Goal: Information Seeking & Learning: Understand process/instructions

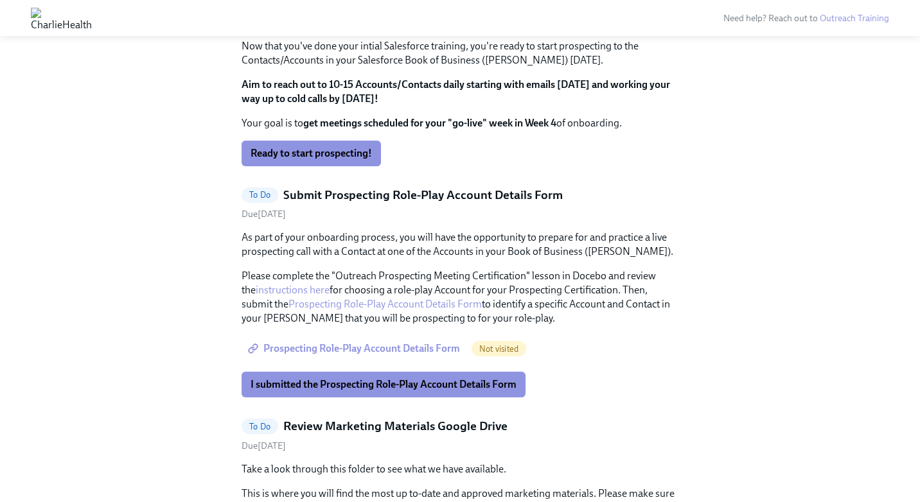
scroll to position [1041, 0]
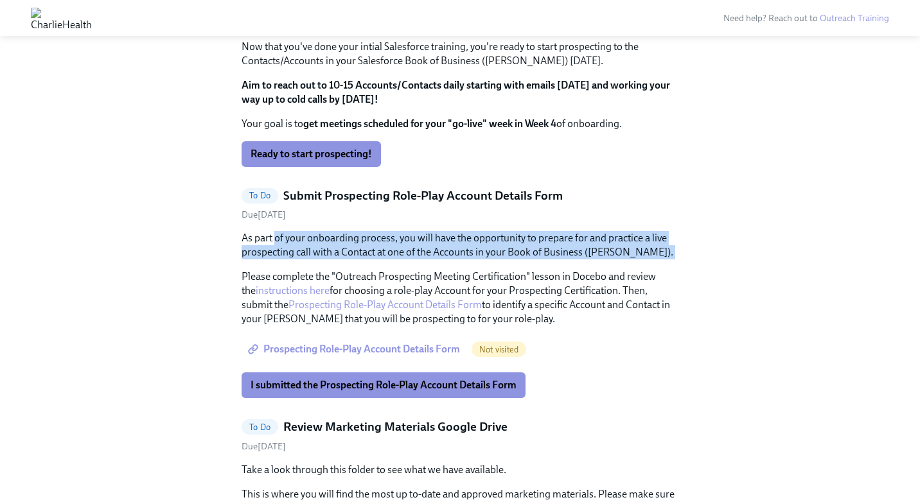
drag, startPoint x: 274, startPoint y: 242, endPoint x: 624, endPoint y: 261, distance: 350.6
click at [624, 261] on div "As part of your onboarding process, you will have the opportunity to prepare fo…" at bounding box center [460, 278] width 437 height 95
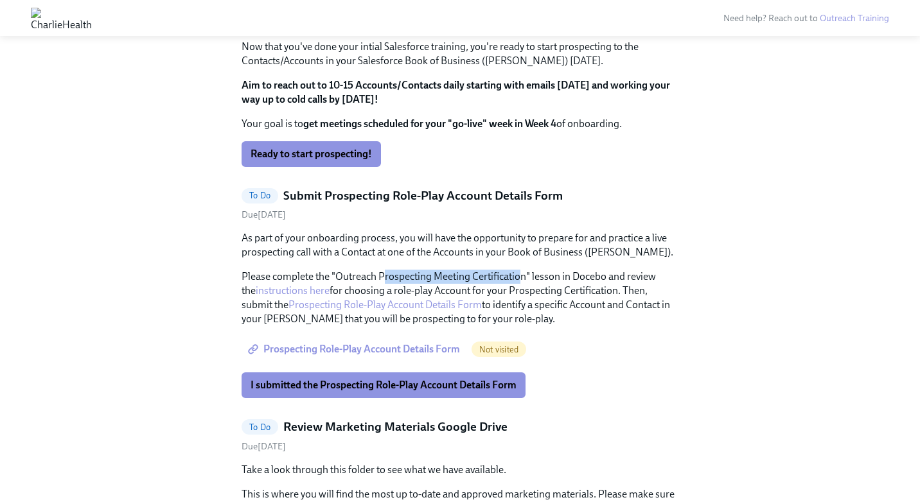
drag, startPoint x: 386, startPoint y: 274, endPoint x: 520, endPoint y: 278, distance: 133.7
click at [520, 278] on p "Please complete the "Outreach Prospecting Meeting Certification" lesson in Doce…" at bounding box center [460, 298] width 437 height 57
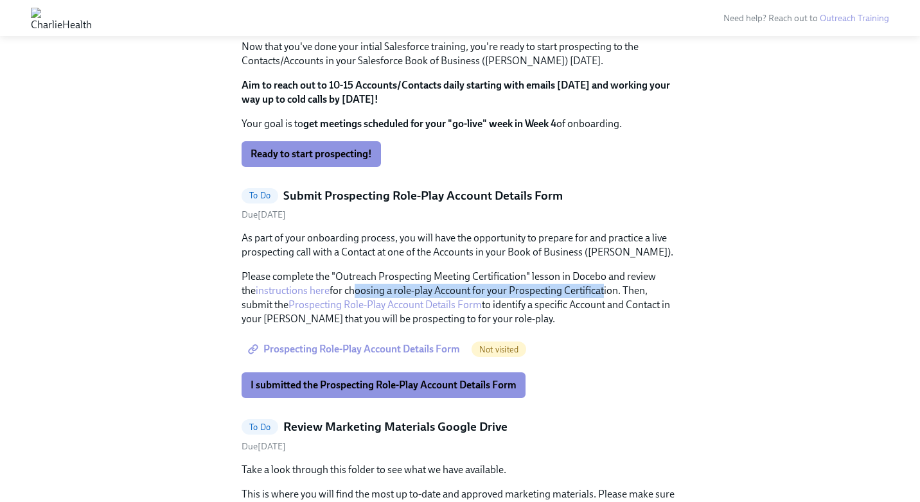
drag, startPoint x: 336, startPoint y: 290, endPoint x: 587, endPoint y: 285, distance: 251.2
click at [587, 285] on p "Please complete the "Outreach Prospecting Meeting Certification" lesson in Doce…" at bounding box center [460, 298] width 437 height 57
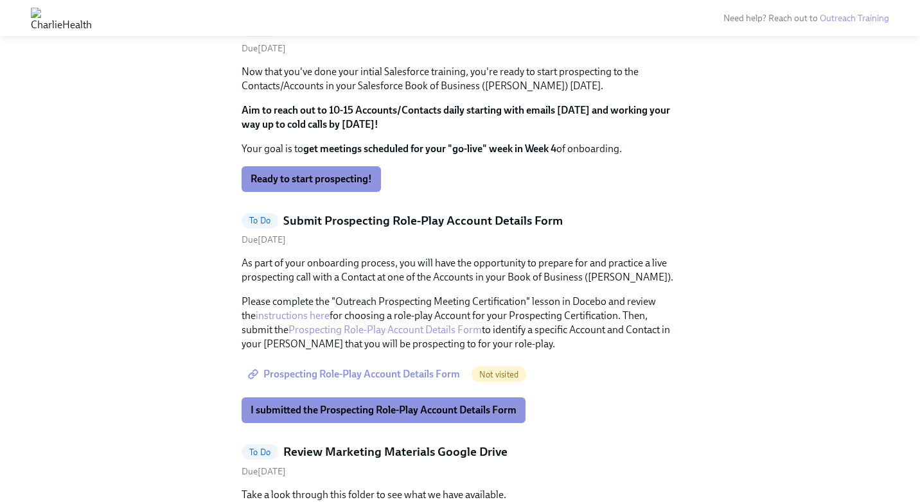
scroll to position [921, 0]
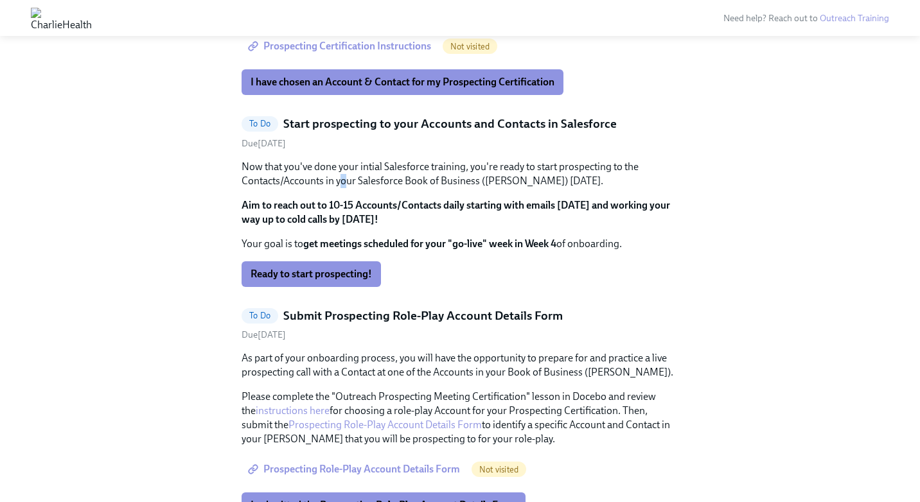
drag, startPoint x: 340, startPoint y: 179, endPoint x: 347, endPoint y: 184, distance: 8.2
click at [347, 184] on p "Now that you've done your intial Salesforce training, you're ready to start pro…" at bounding box center [460, 174] width 437 height 28
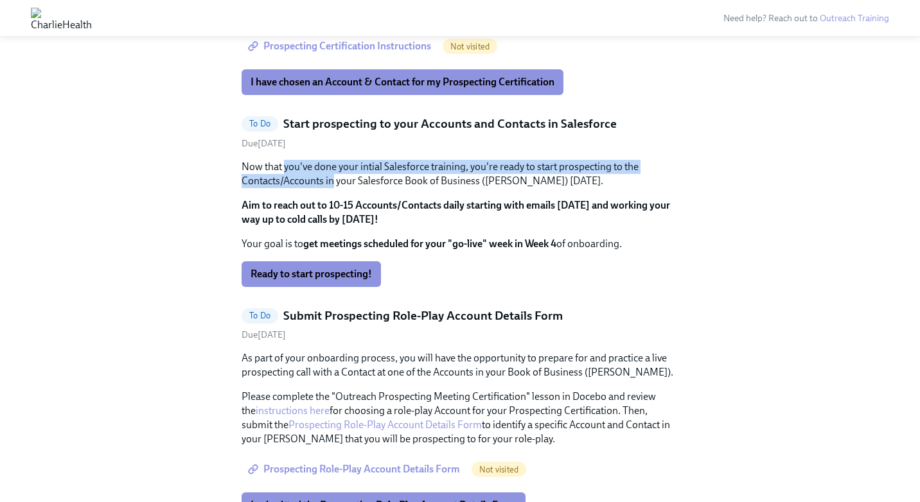
drag, startPoint x: 285, startPoint y: 165, endPoint x: 333, endPoint y: 181, distance: 50.8
click at [333, 181] on p "Now that you've done your intial Salesforce training, you're ready to start pro…" at bounding box center [460, 174] width 437 height 28
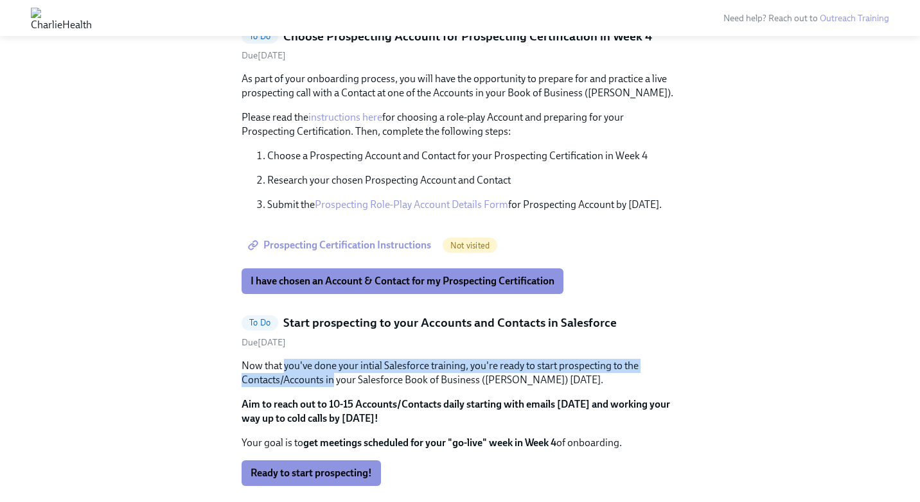
scroll to position [722, 0]
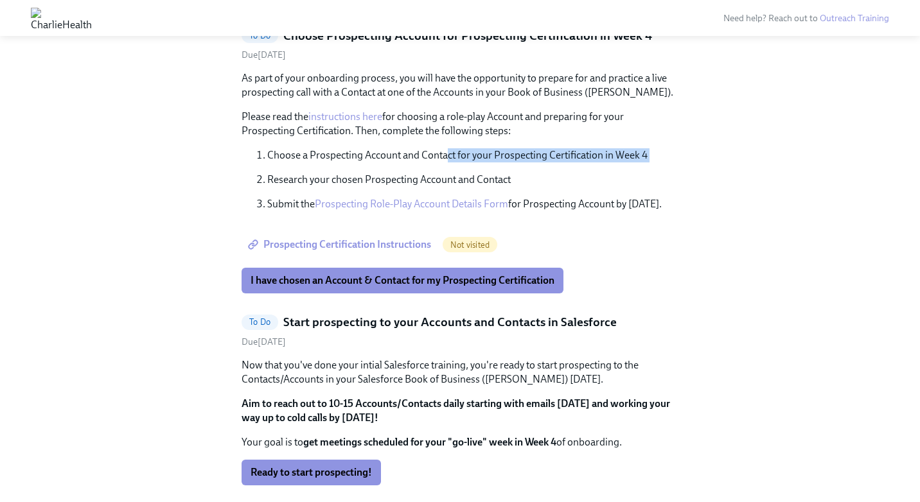
drag, startPoint x: 449, startPoint y: 152, endPoint x: 569, endPoint y: 163, distance: 120.6
click at [569, 163] on ol "Choose a Prospecting Account and Contact for your Prospecting Certification in …" at bounding box center [460, 179] width 437 height 63
drag, startPoint x: 270, startPoint y: 181, endPoint x: 367, endPoint y: 185, distance: 97.1
click at [367, 185] on p "Research your chosen Prospecting Account and Contact" at bounding box center [472, 180] width 411 height 14
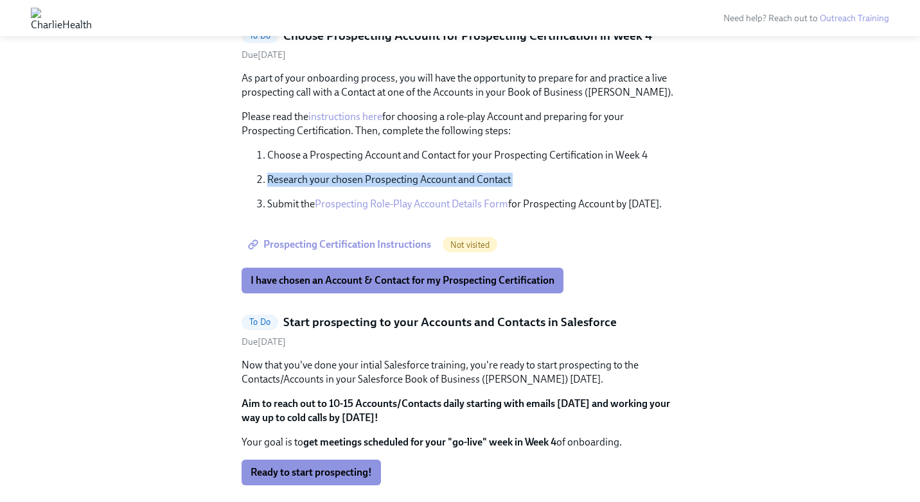
drag, startPoint x: 270, startPoint y: 179, endPoint x: 394, endPoint y: 187, distance: 124.2
click at [394, 187] on ol "Choose a Prospecting Account and Contact for your Prospecting Certification in …" at bounding box center [460, 179] width 437 height 63
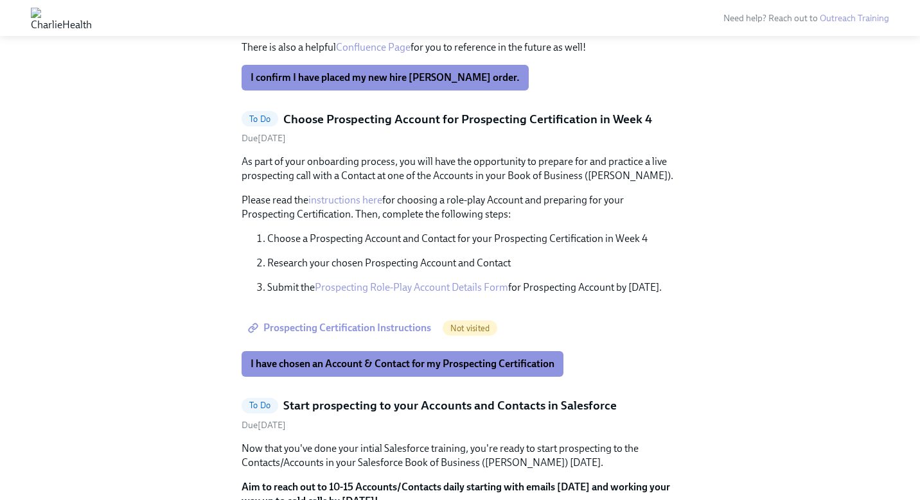
scroll to position [646, 0]
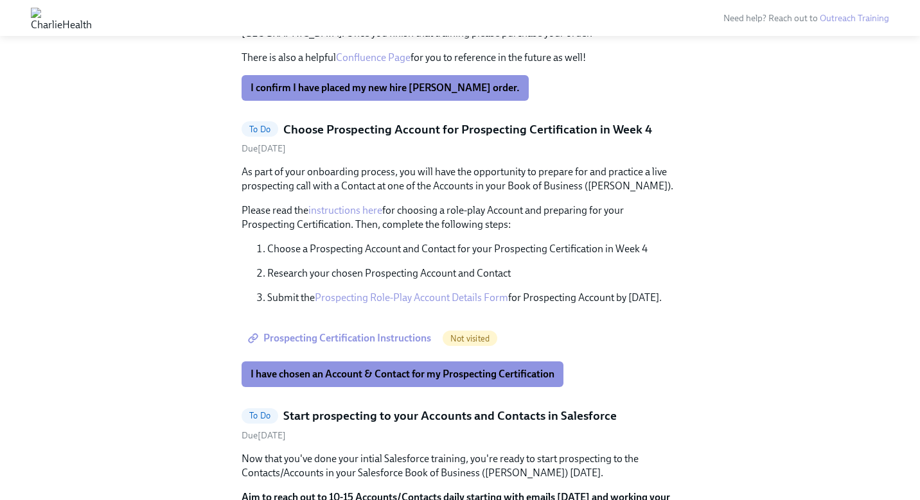
scroll to position [628, 0]
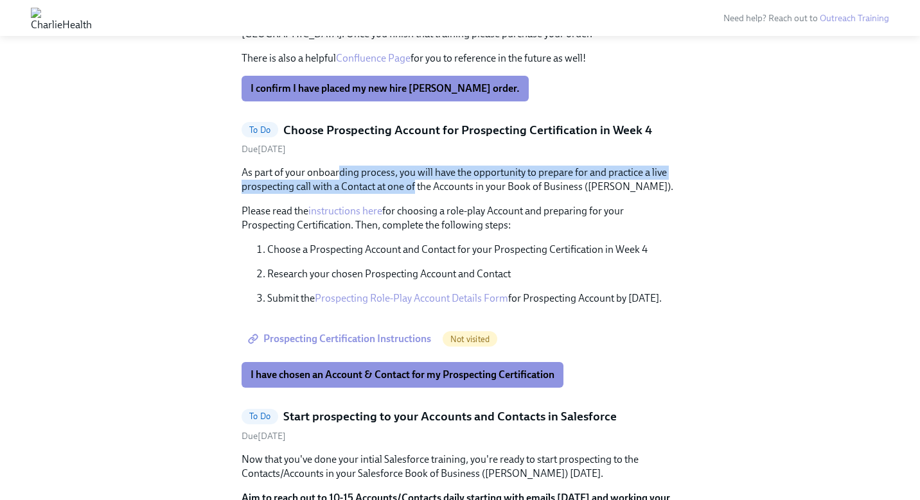
drag, startPoint x: 339, startPoint y: 166, endPoint x: 416, endPoint y: 186, distance: 79.8
click at [416, 186] on p "As part of your onboarding process, you will have the opportunity to prepare fo…" at bounding box center [460, 180] width 437 height 28
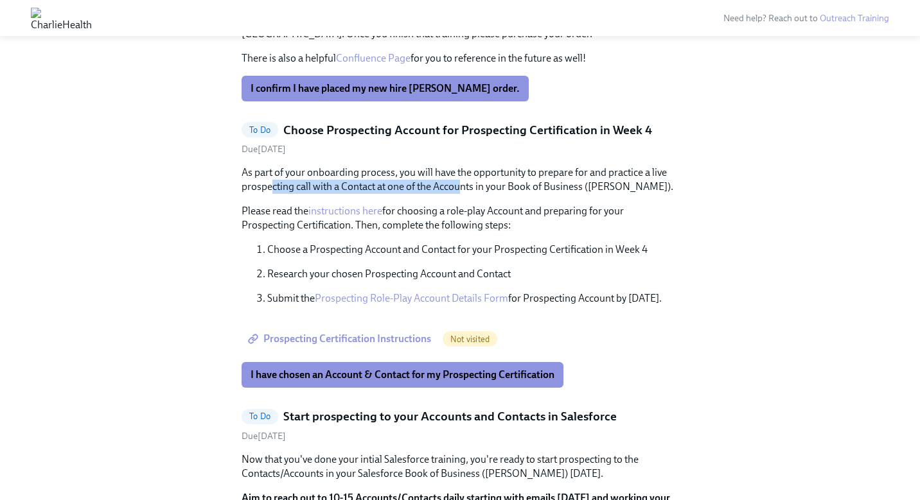
drag, startPoint x: 272, startPoint y: 188, endPoint x: 461, endPoint y: 189, distance: 188.9
click at [461, 189] on p "As part of your onboarding process, you will have the opportunity to prepare fo…" at bounding box center [460, 180] width 437 height 28
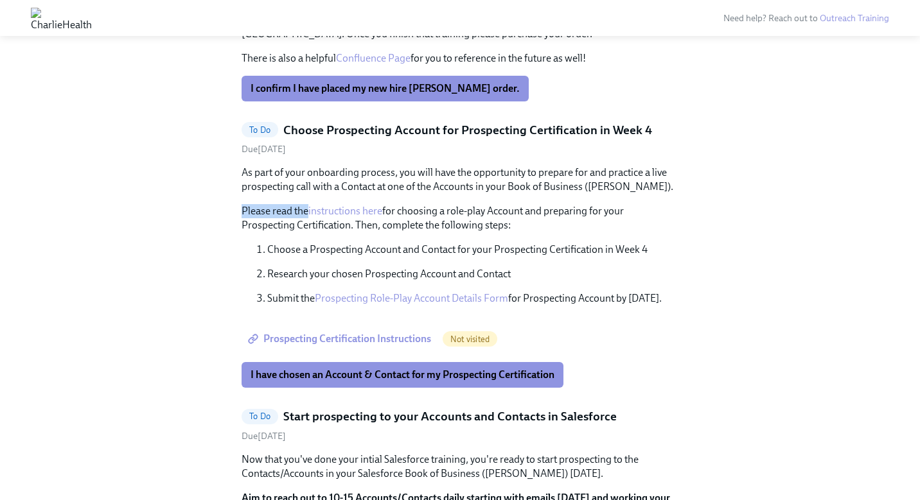
drag, startPoint x: 242, startPoint y: 209, endPoint x: 307, endPoint y: 212, distance: 65.0
click at [307, 212] on p "Please read the instructions here for choosing a role-play Account and preparin…" at bounding box center [460, 218] width 437 height 28
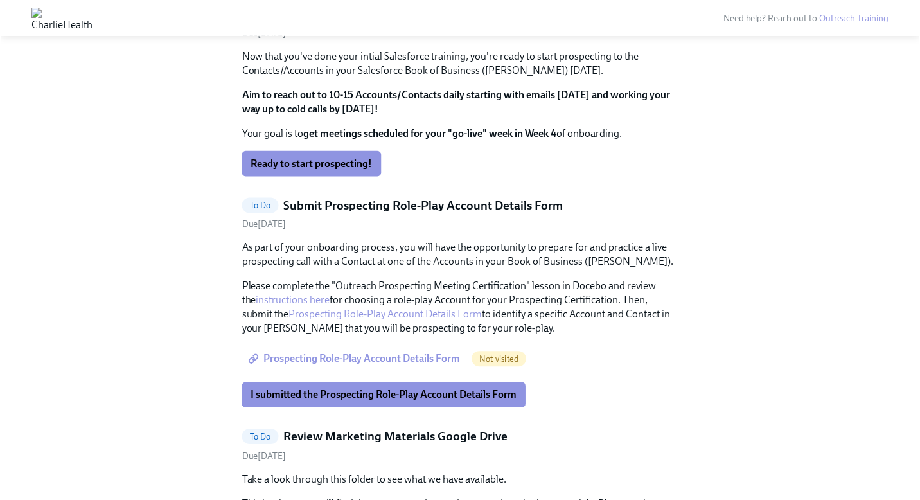
scroll to position [1032, 0]
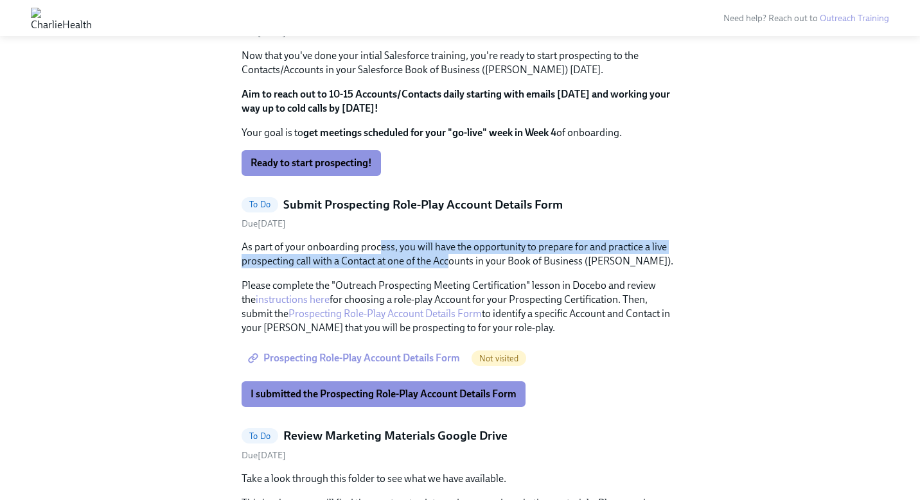
drag, startPoint x: 379, startPoint y: 243, endPoint x: 448, endPoint y: 261, distance: 71.7
click at [448, 261] on p "As part of your onboarding process, you will have the opportunity to prepare fo…" at bounding box center [460, 254] width 437 height 28
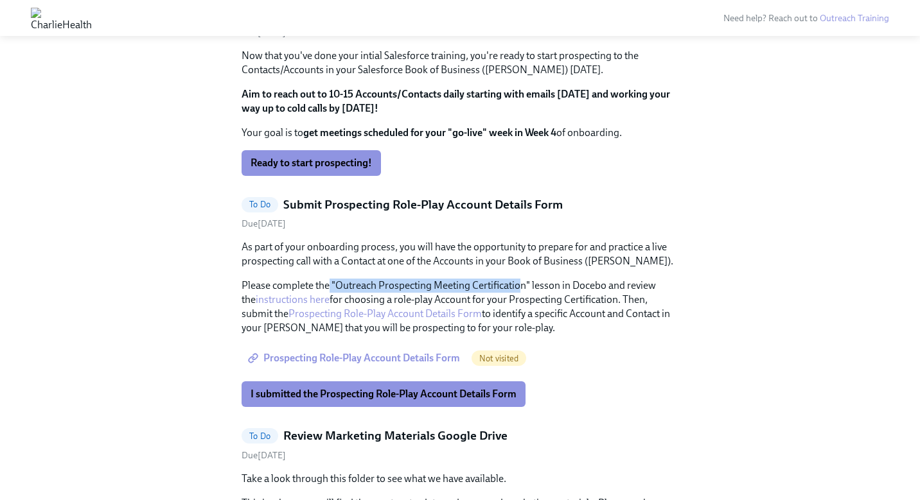
drag, startPoint x: 329, startPoint y: 284, endPoint x: 522, endPoint y: 280, distance: 193.4
click at [522, 280] on p "Please complete the "Outreach Prospecting Meeting Certification" lesson in Doce…" at bounding box center [460, 307] width 437 height 57
click at [296, 301] on link "instructions here" at bounding box center [293, 300] width 74 height 12
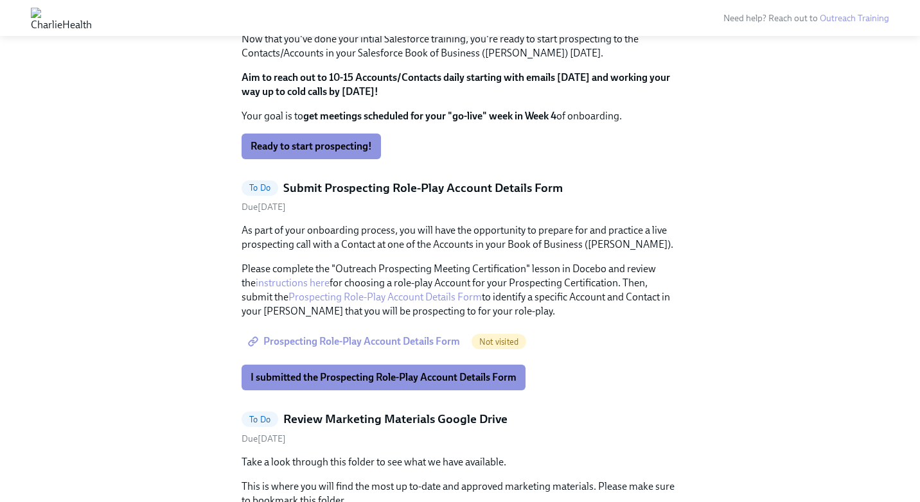
scroll to position [1043, 0]
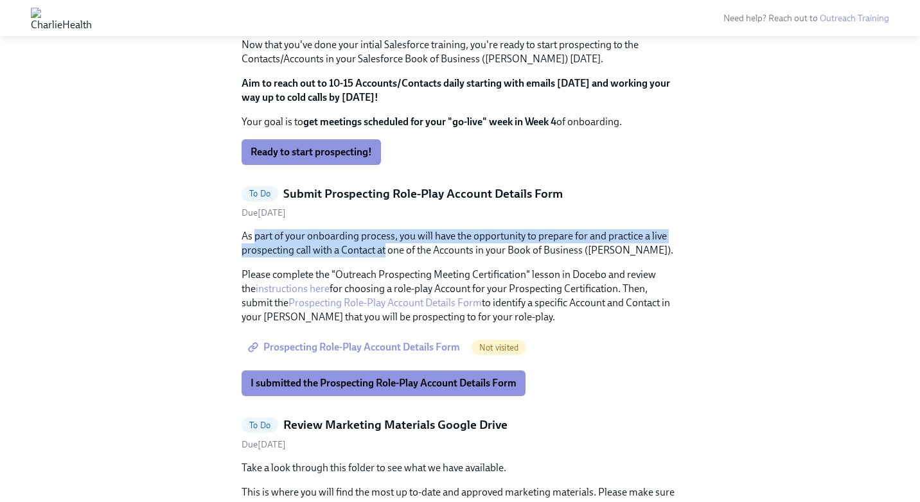
drag, startPoint x: 255, startPoint y: 234, endPoint x: 385, endPoint y: 247, distance: 130.3
click at [385, 247] on p "As part of your onboarding process, you will have the opportunity to prepare fo…" at bounding box center [460, 243] width 437 height 28
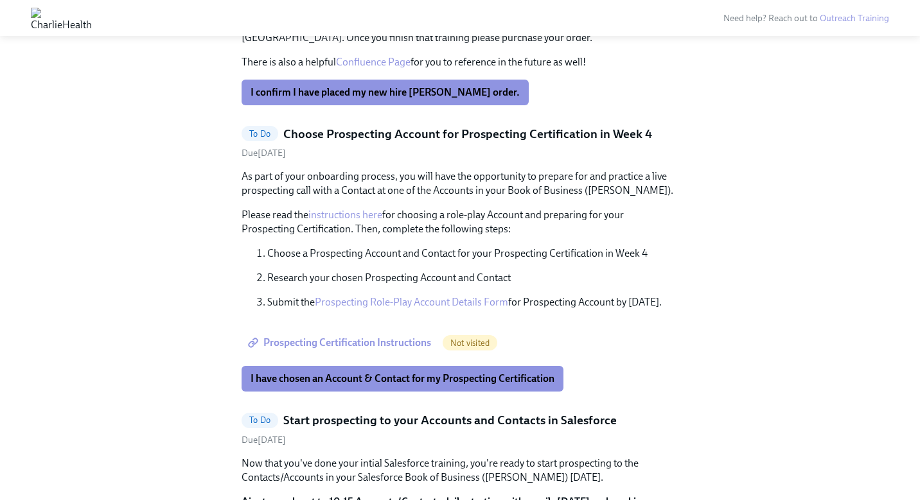
scroll to position [624, 0]
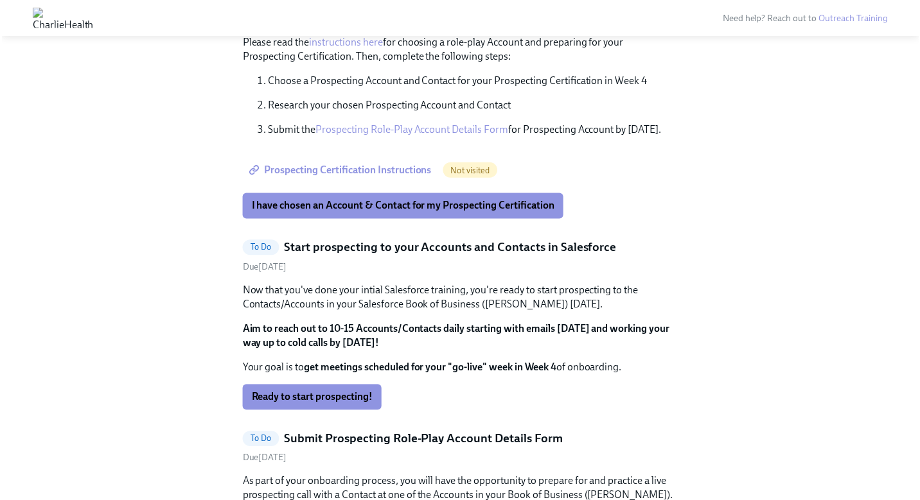
scroll to position [715, 0]
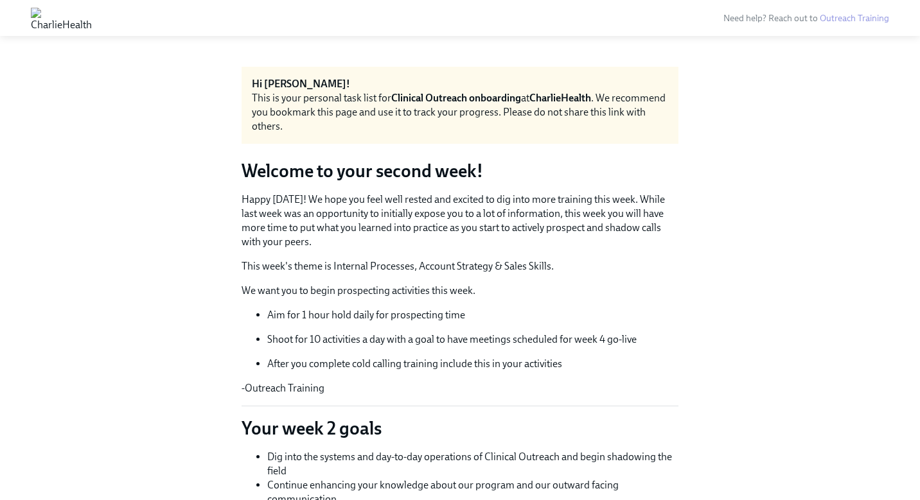
scroll to position [957, 0]
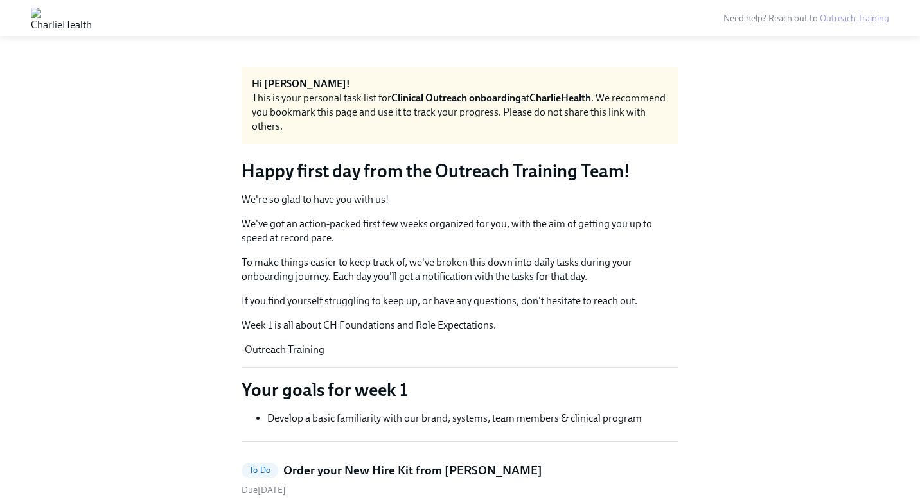
scroll to position [1820, 0]
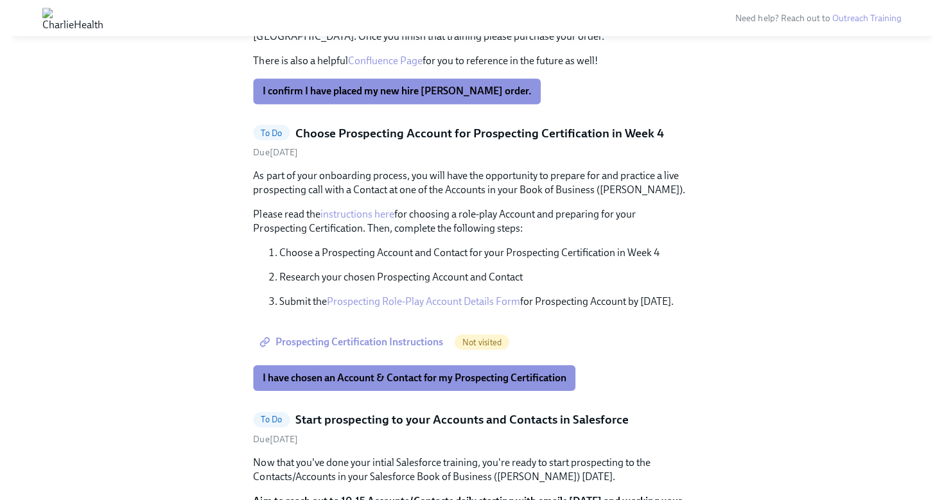
scroll to position [668, 0]
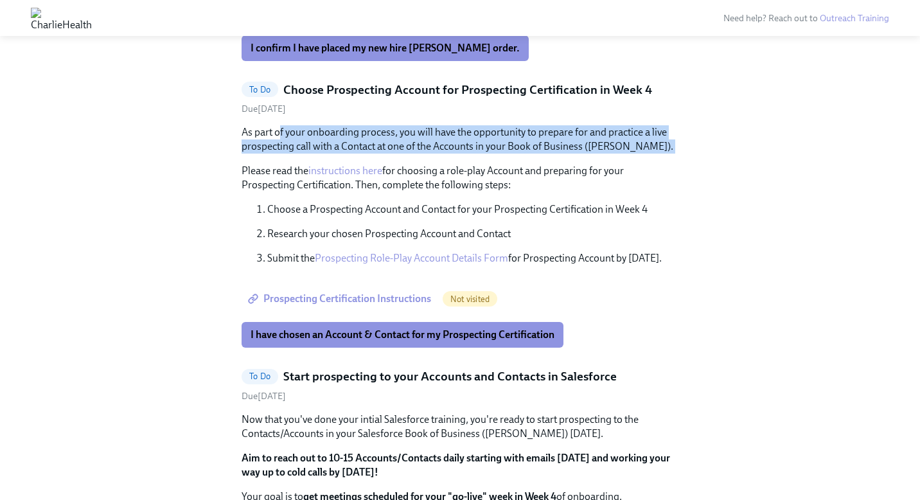
drag, startPoint x: 281, startPoint y: 132, endPoint x: 361, endPoint y: 154, distance: 83.4
click at [361, 154] on div "As part of your onboarding process, you will have the opportunity to prepare fo…" at bounding box center [460, 195] width 437 height 140
click at [336, 172] on link "instructions here" at bounding box center [345, 170] width 74 height 12
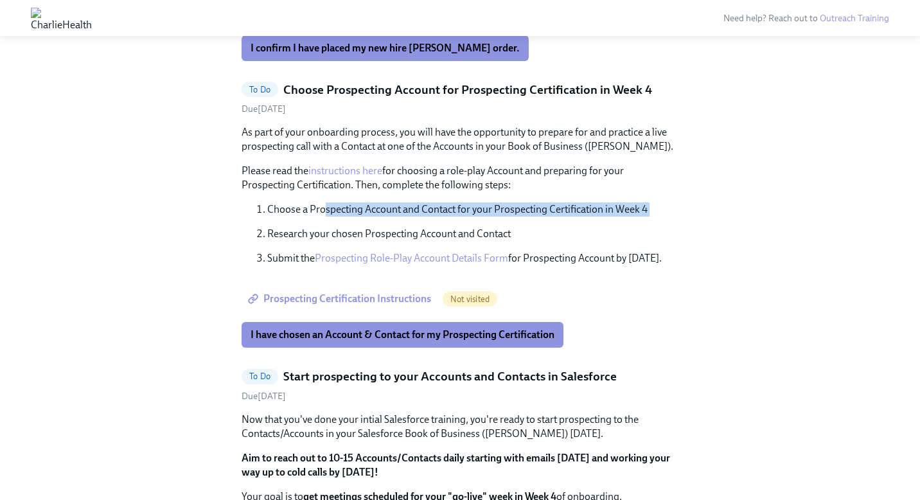
drag, startPoint x: 326, startPoint y: 211, endPoint x: 597, endPoint y: 220, distance: 271.2
click at [597, 220] on ol "Choose a Prospecting Account and Contact for your Prospecting Certification in …" at bounding box center [460, 233] width 437 height 63
click at [359, 256] on link "Prospecting Role-Play Account Details Form" at bounding box center [411, 258] width 193 height 12
